Goal: Information Seeking & Learning: Find specific page/section

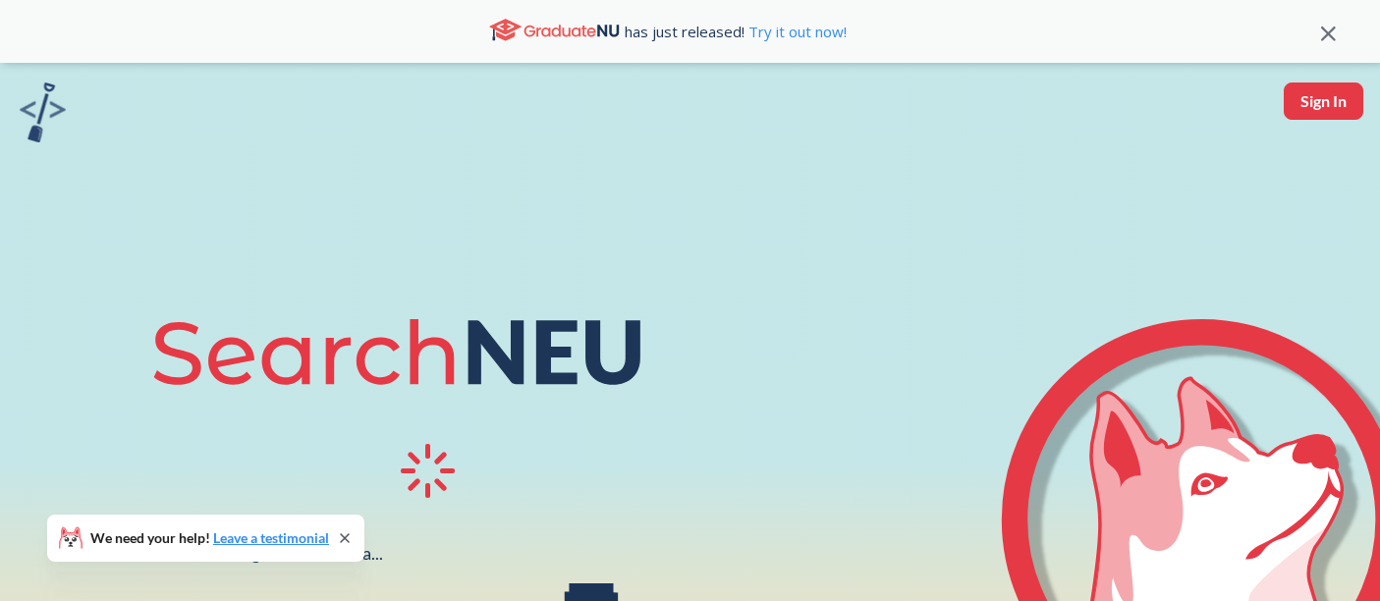
scroll to position [158, 0]
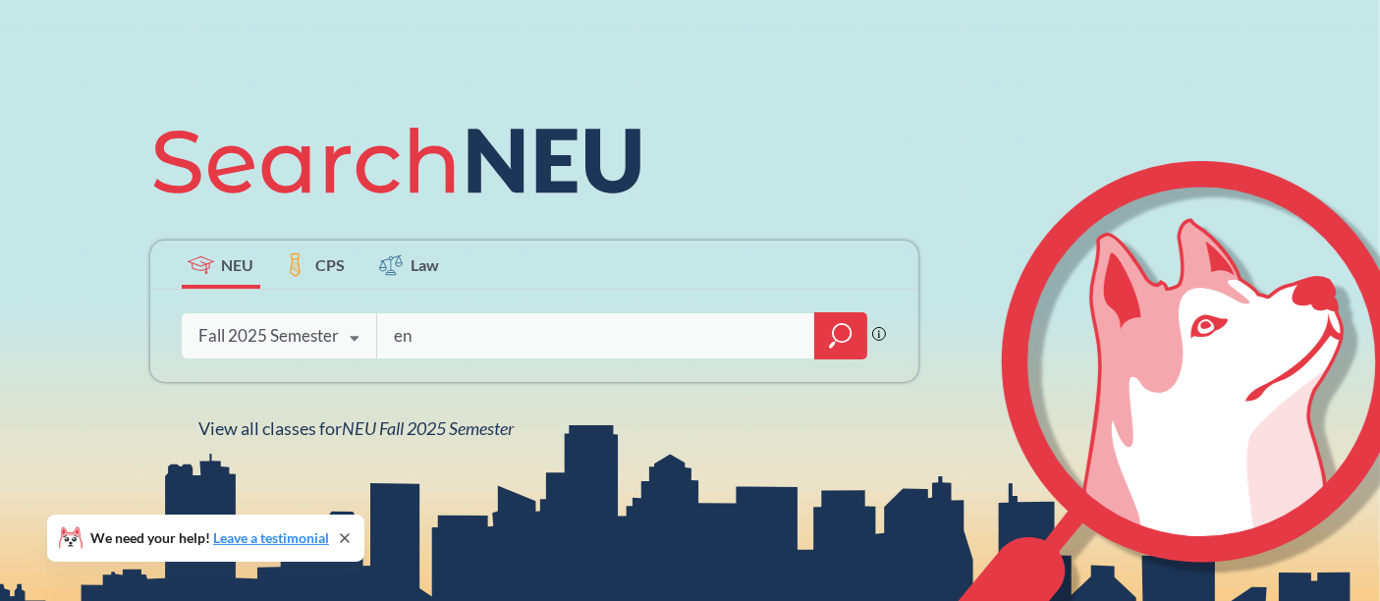
type input "e"
type input "m"
type input "comm 3320"
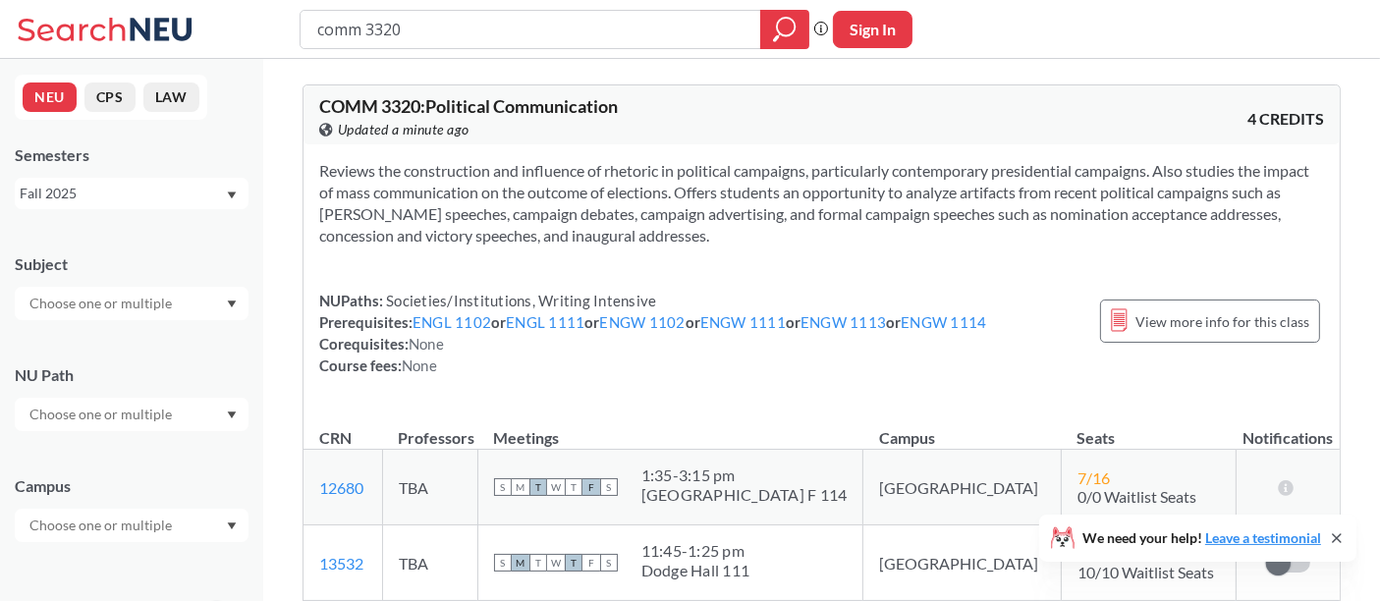
drag, startPoint x: 449, startPoint y: 23, endPoint x: 135, endPoint y: -7, distance: 315.7
click at [135, 0] on html "comm 3320 Phrase search guarantees the exact search appears in the results. Ex.…" at bounding box center [690, 300] width 1380 height 601
type input "psyc 4614"
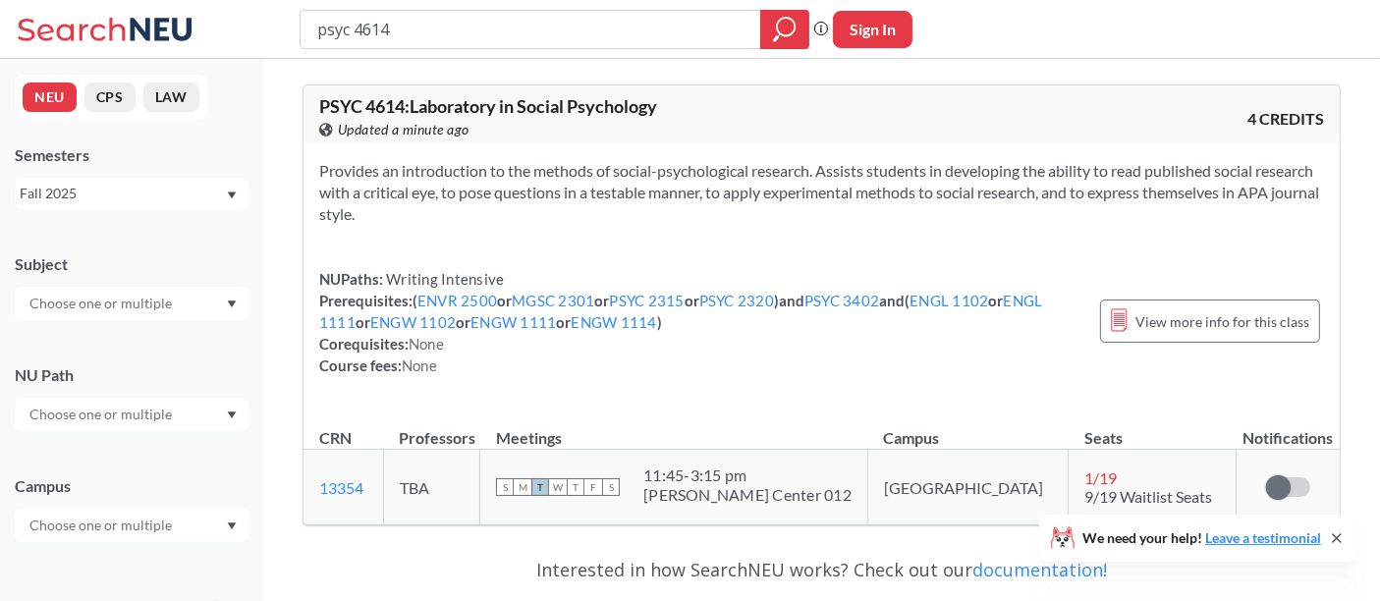
click at [835, 344] on div "NUPaths: Writing Intensive Prerequisites: ( ENVR 2500 or MGSC 2301 or PSYC 2315…" at bounding box center [699, 322] width 761 height 108
